Goal: Task Accomplishment & Management: Manage account settings

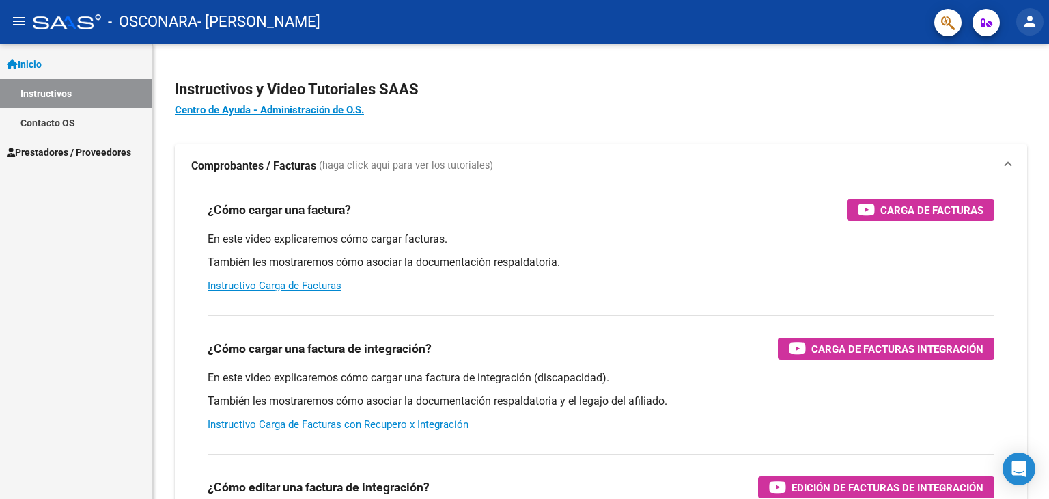
click at [1030, 29] on button "person" at bounding box center [1029, 21] width 27 height 27
click at [1000, 58] on button "person Mi Perfil" at bounding box center [1001, 57] width 83 height 33
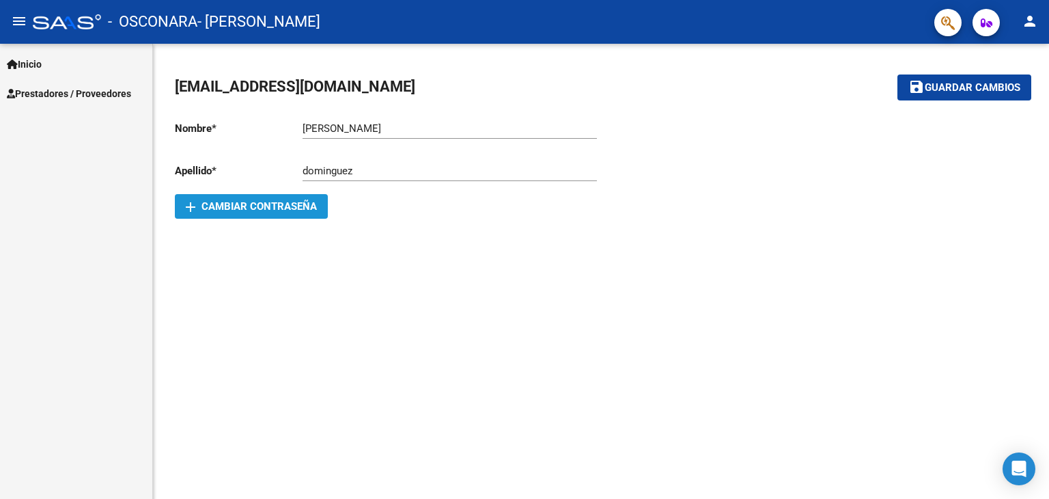
click at [213, 204] on span "add Cambiar Contraseña" at bounding box center [251, 206] width 131 height 12
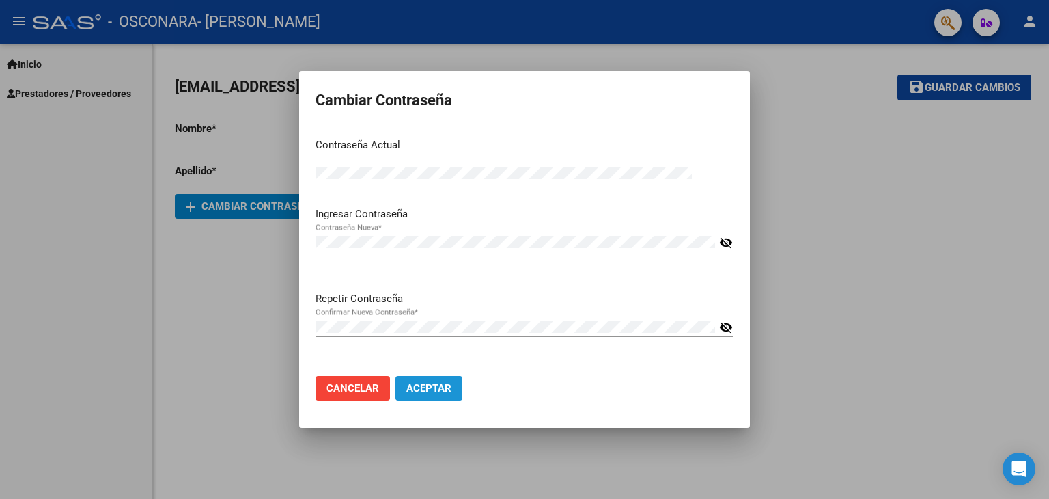
click at [414, 385] on span "Aceptar" at bounding box center [428, 388] width 45 height 12
click at [422, 391] on span "Aceptar" at bounding box center [428, 388] width 45 height 12
click at [419, 391] on span "Aceptar" at bounding box center [428, 388] width 45 height 12
click at [429, 386] on span "Aceptar" at bounding box center [428, 388] width 45 height 12
click at [344, 382] on span "Cancelar" at bounding box center [353, 388] width 53 height 12
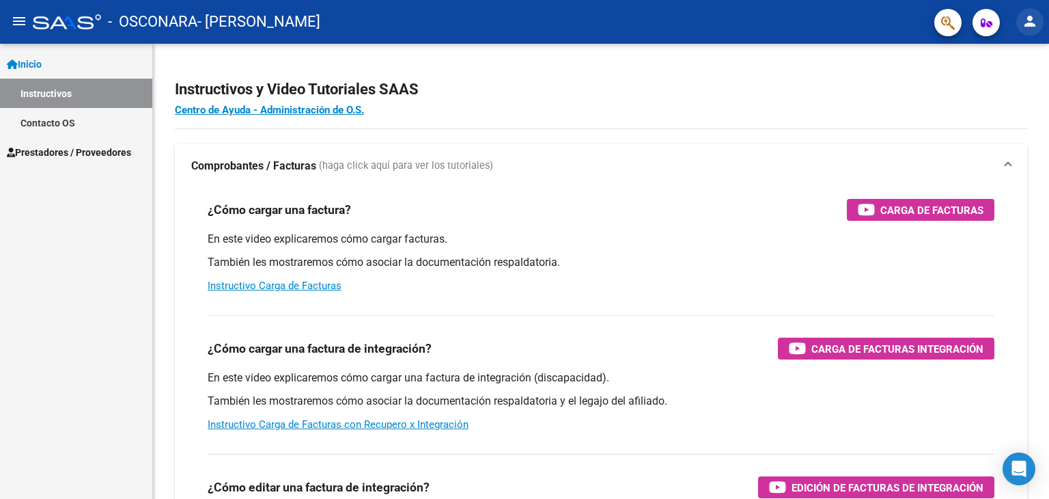
click at [1025, 24] on mat-icon "person" at bounding box center [1030, 21] width 16 height 16
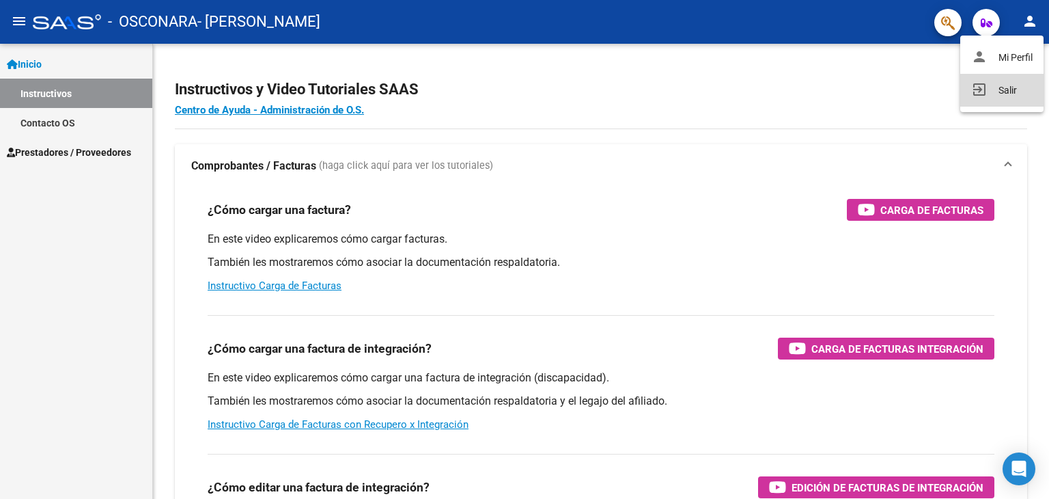
click at [984, 96] on button "exit_to_app Salir" at bounding box center [1001, 90] width 83 height 33
